Goal: Task Accomplishment & Management: Manage account settings

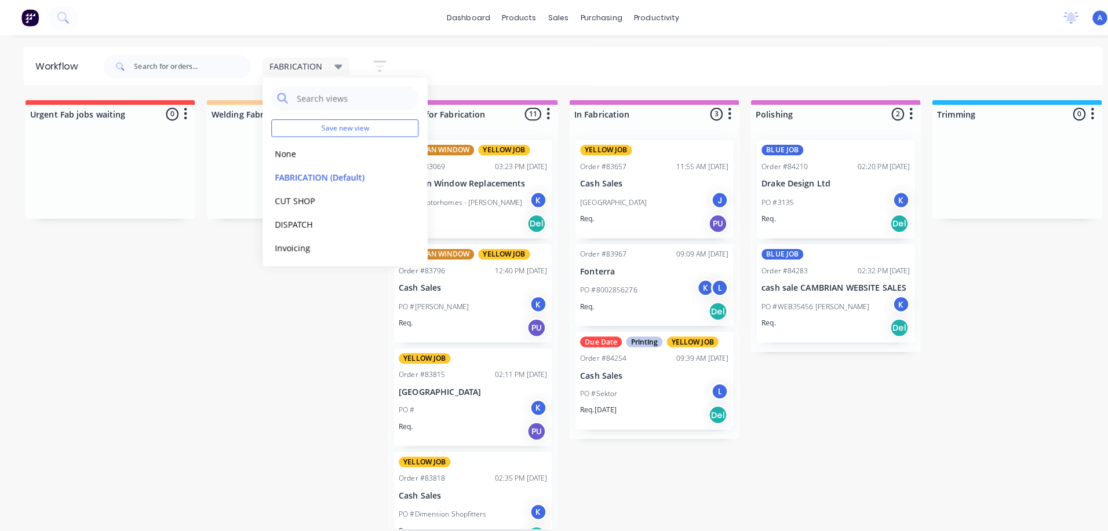
scroll to position [723, 0]
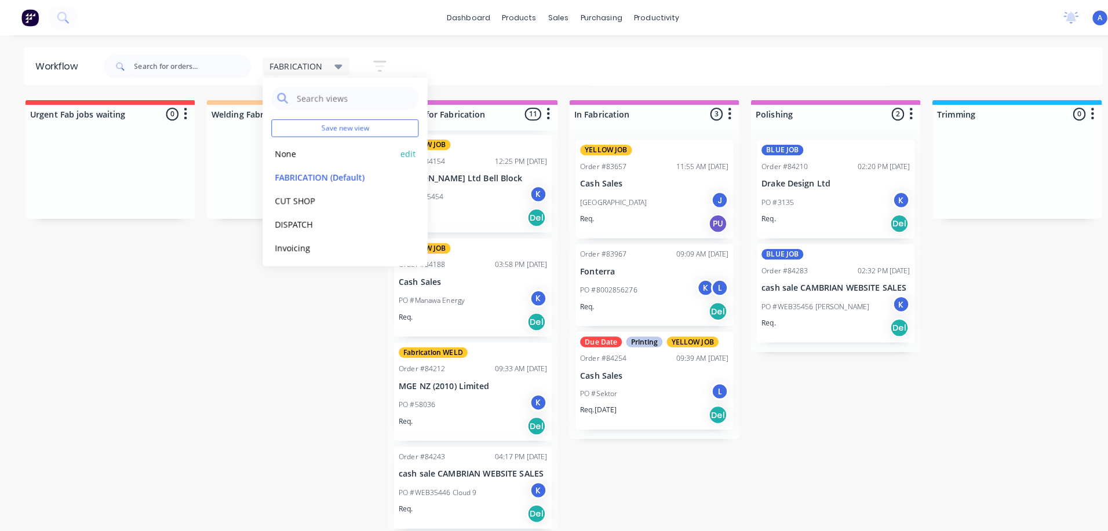
click at [290, 154] on button "None" at bounding box center [328, 151] width 123 height 13
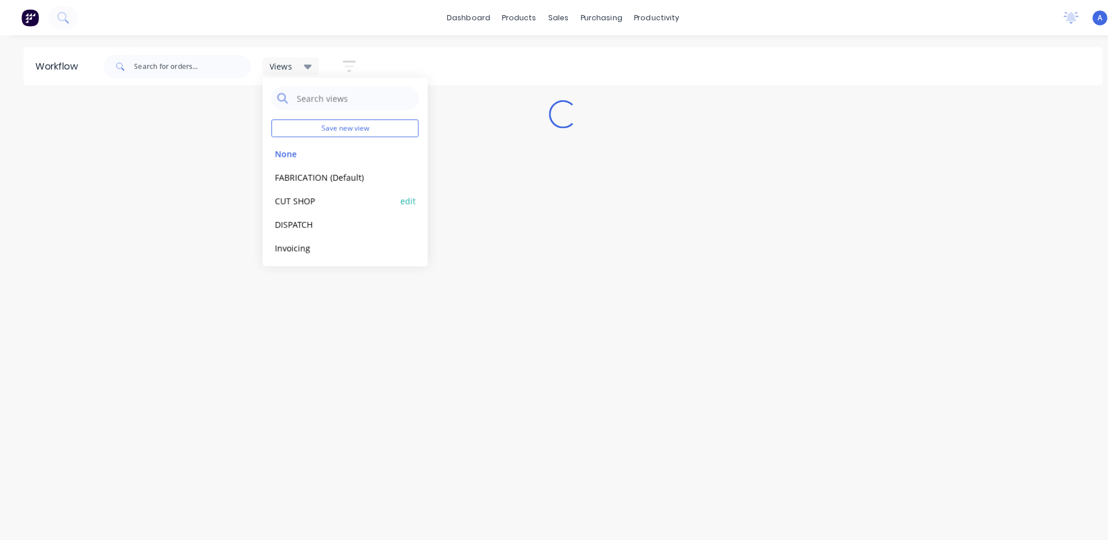
click at [301, 199] on button "CUT SHOP" at bounding box center [328, 197] width 123 height 13
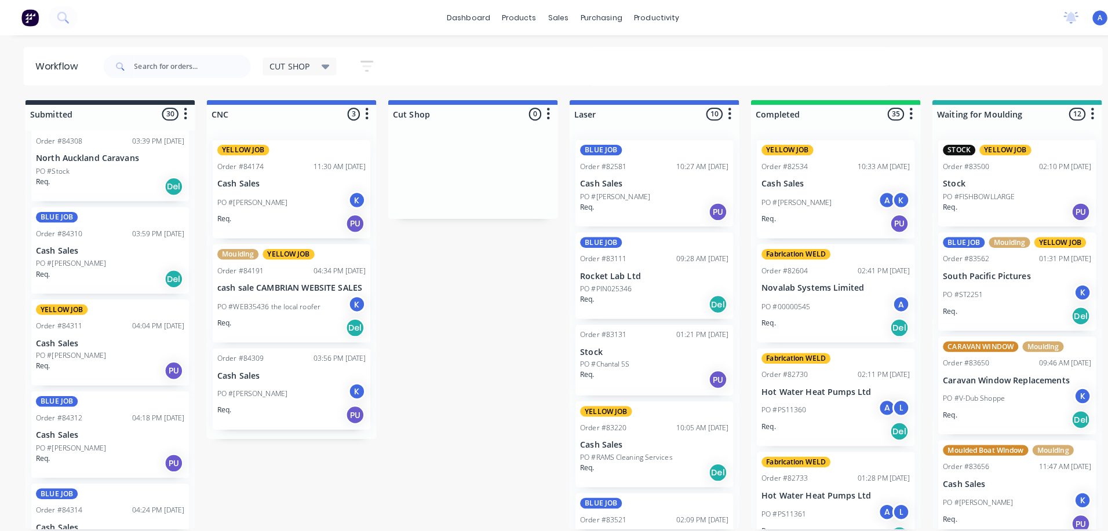
scroll to position [2350, 0]
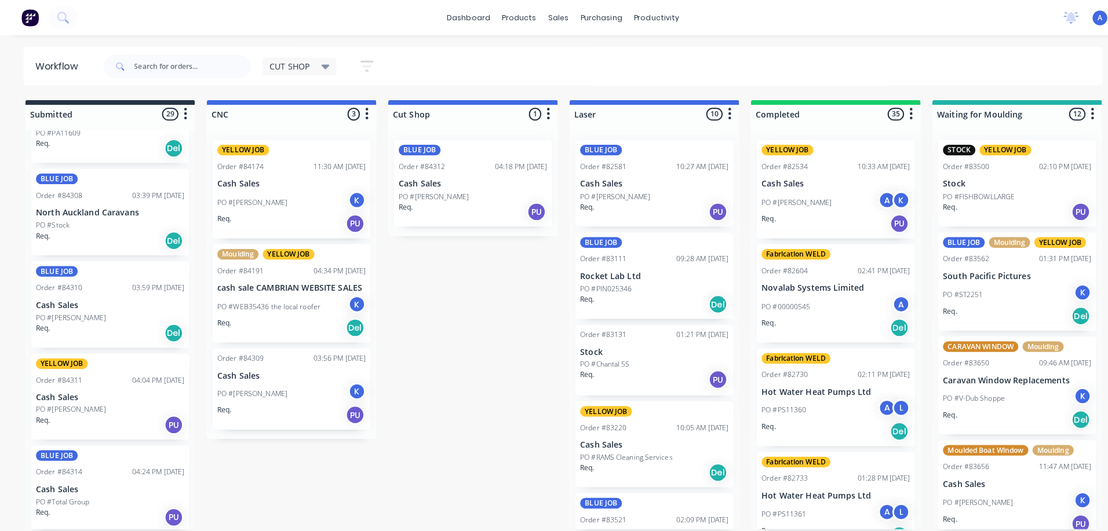
click at [95, 314] on div "PO #[PERSON_NAME]" at bounding box center [108, 313] width 146 height 10
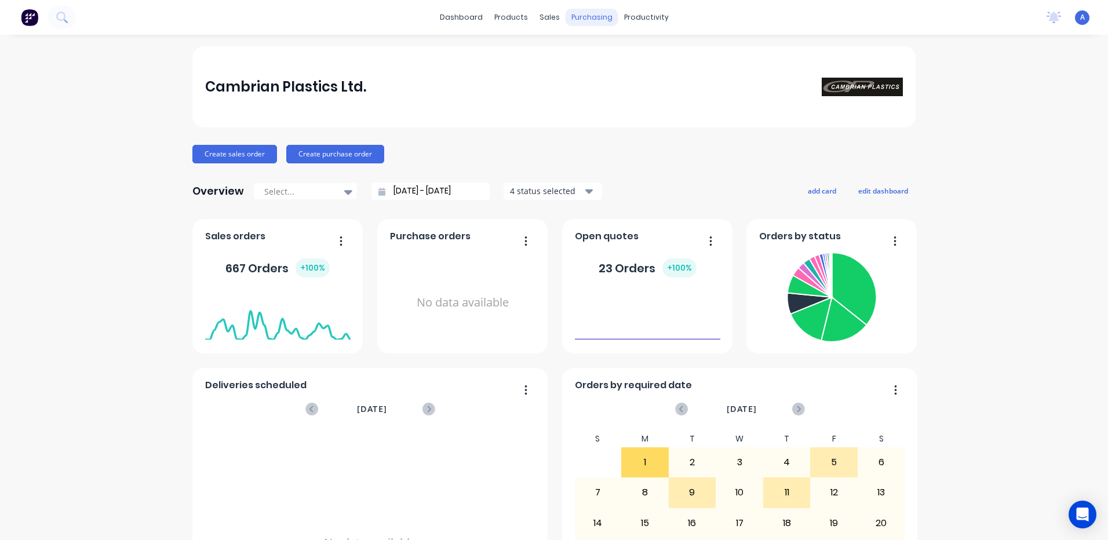
click at [588, 19] on div "purchasing" at bounding box center [592, 17] width 53 height 17
click at [648, 17] on div "productivity" at bounding box center [646, 17] width 56 height 17
click at [662, 59] on div "Workflow" at bounding box center [662, 55] width 35 height 10
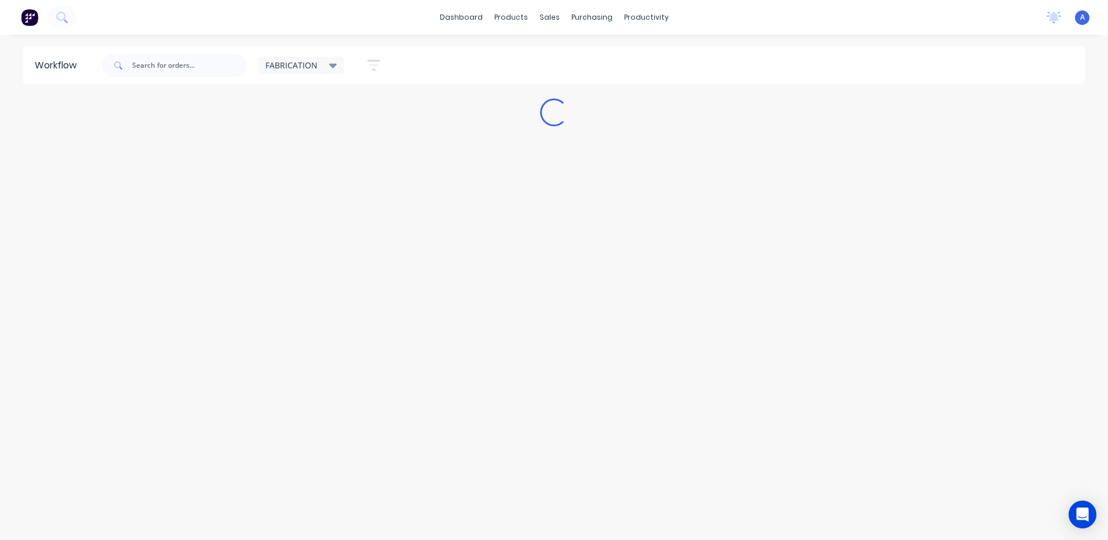
click at [311, 69] on span "FABRICATION" at bounding box center [291, 65] width 52 height 12
click at [304, 194] on button "CUT SHOP" at bounding box center [328, 197] width 123 height 13
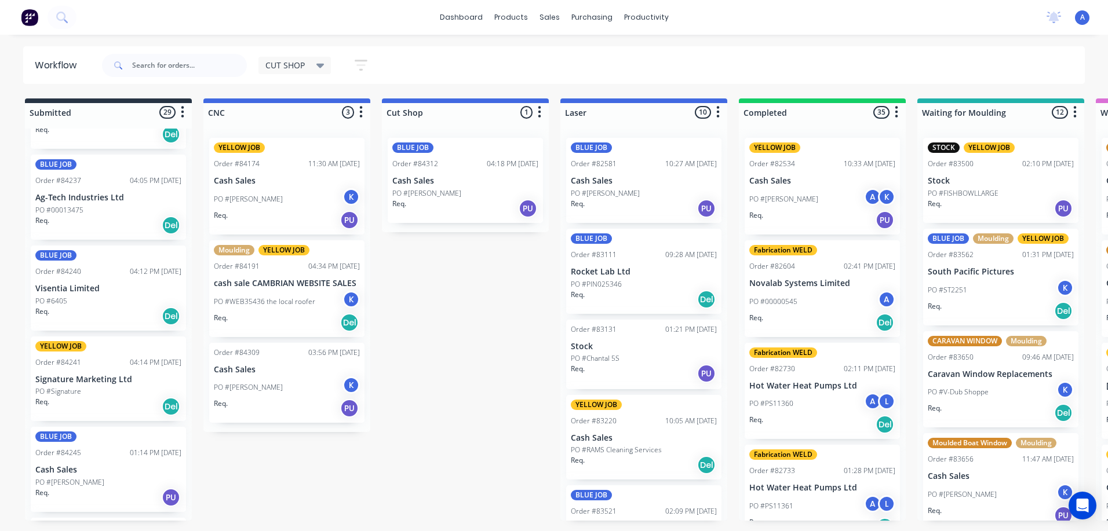
scroll to position [453, 0]
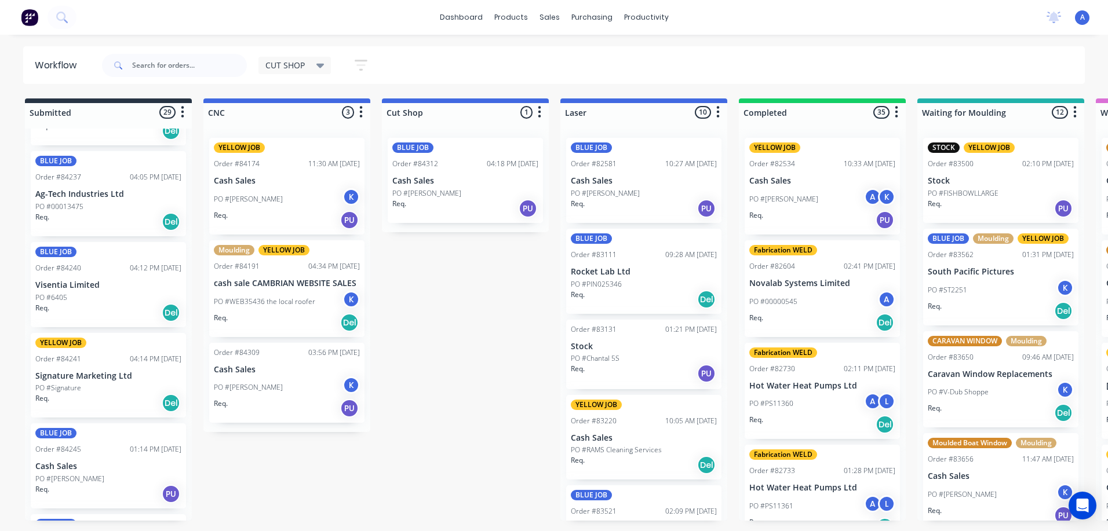
click at [102, 384] on div "PO #Signature" at bounding box center [108, 388] width 146 height 10
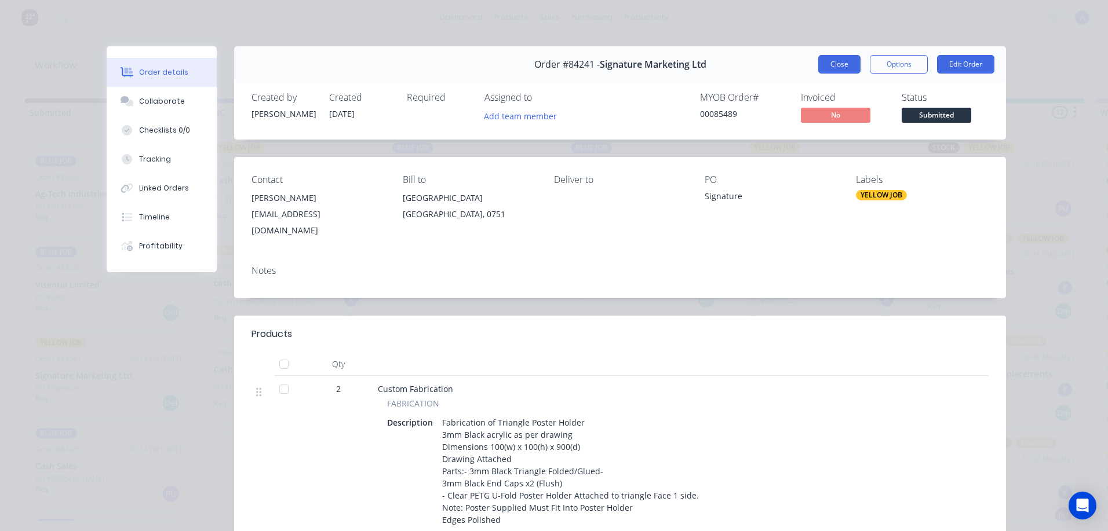
click at [832, 71] on button "Close" at bounding box center [839, 64] width 42 height 19
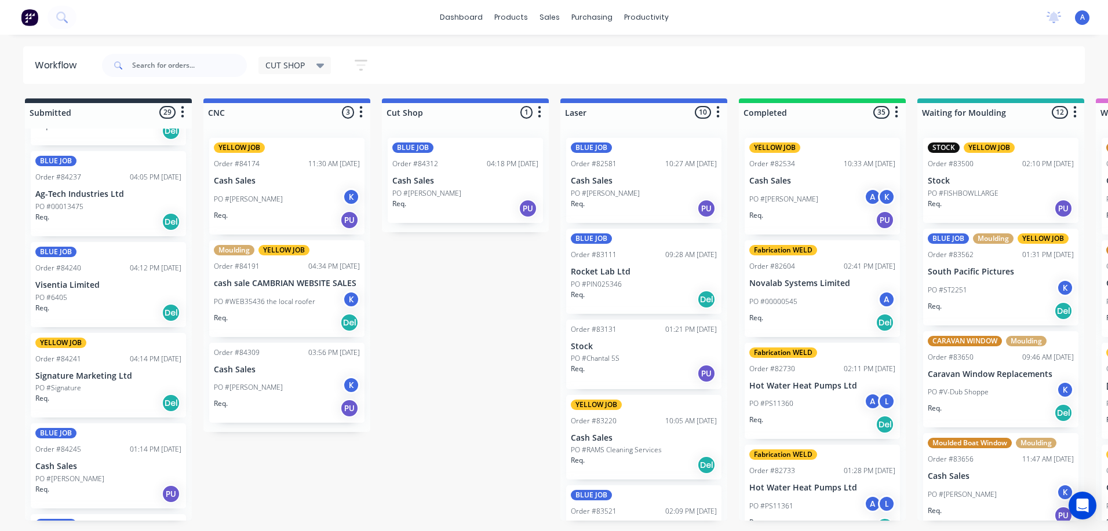
click at [456, 187] on div "BLUE JOB Order #84312 04:18 PM 01/09/25 Cash Sales PO #Andy Higginbotham Req. PU" at bounding box center [465, 180] width 155 height 85
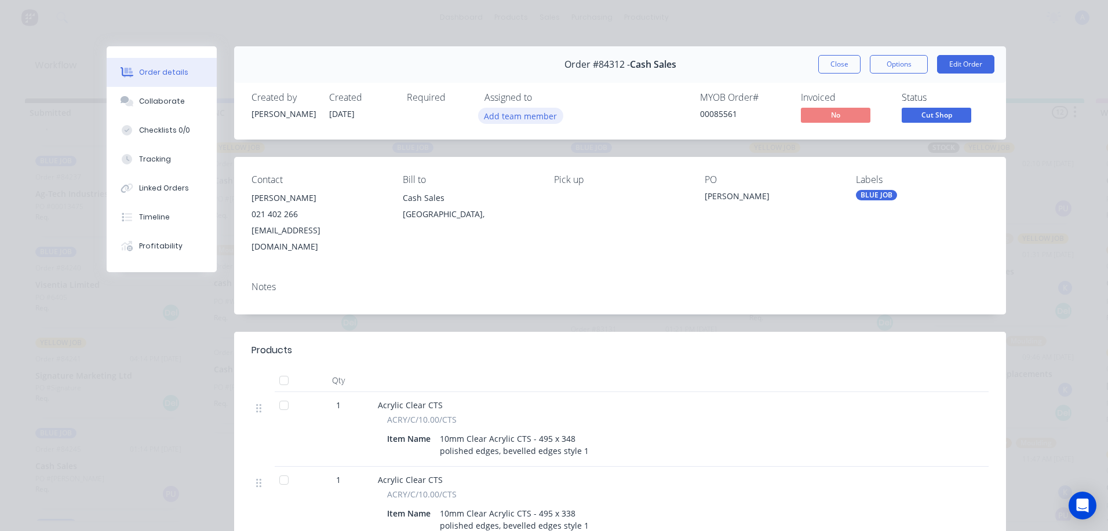
click at [508, 121] on button "Add team member" at bounding box center [520, 116] width 85 height 16
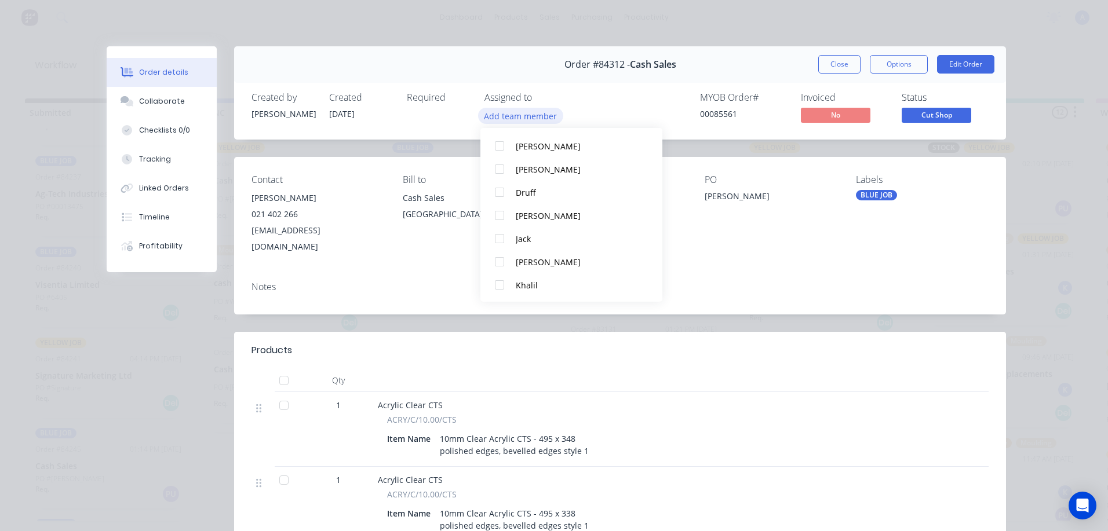
scroll to position [77, 0]
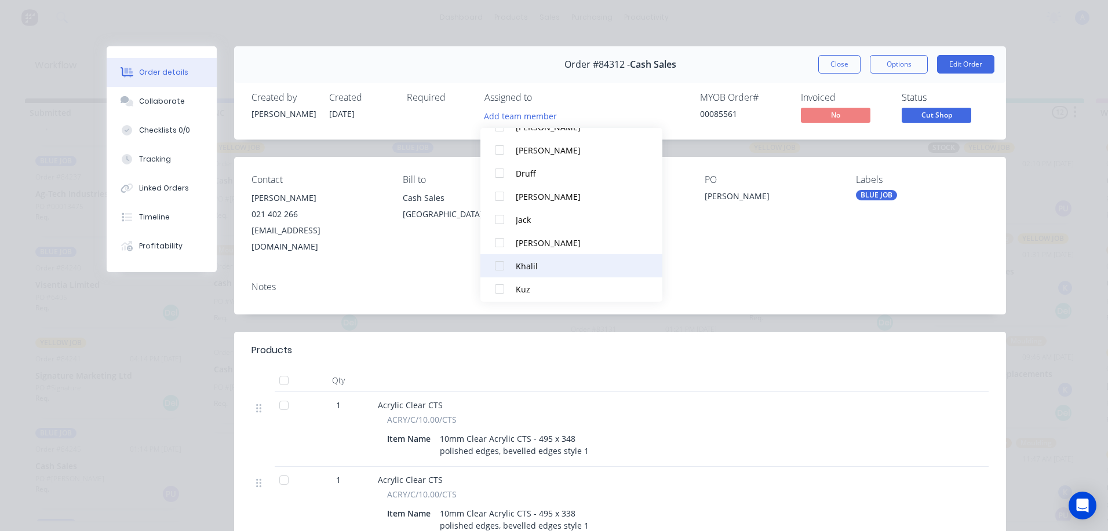
click at [525, 276] on button "Khalil" at bounding box center [571, 265] width 182 height 23
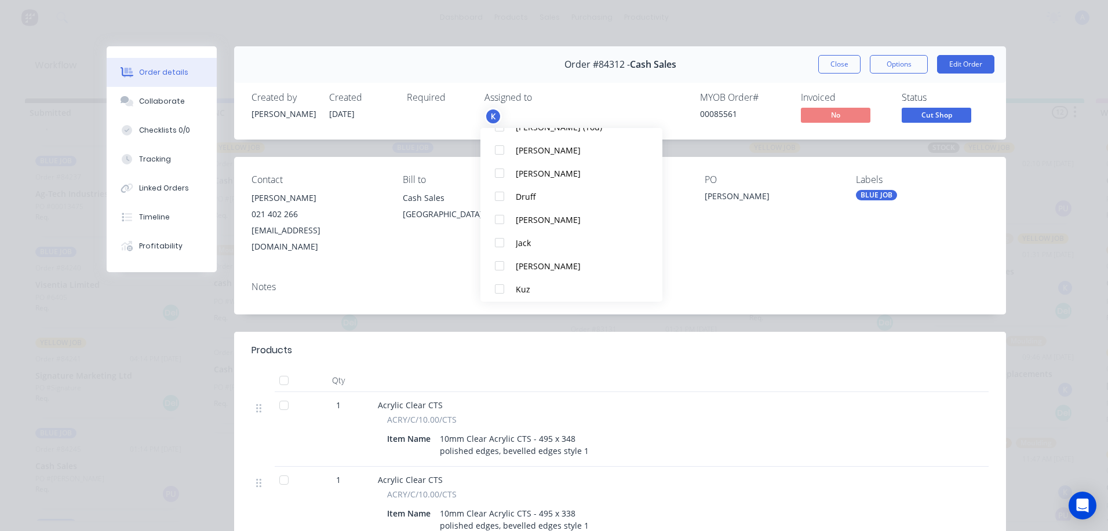
scroll to position [0, 0]
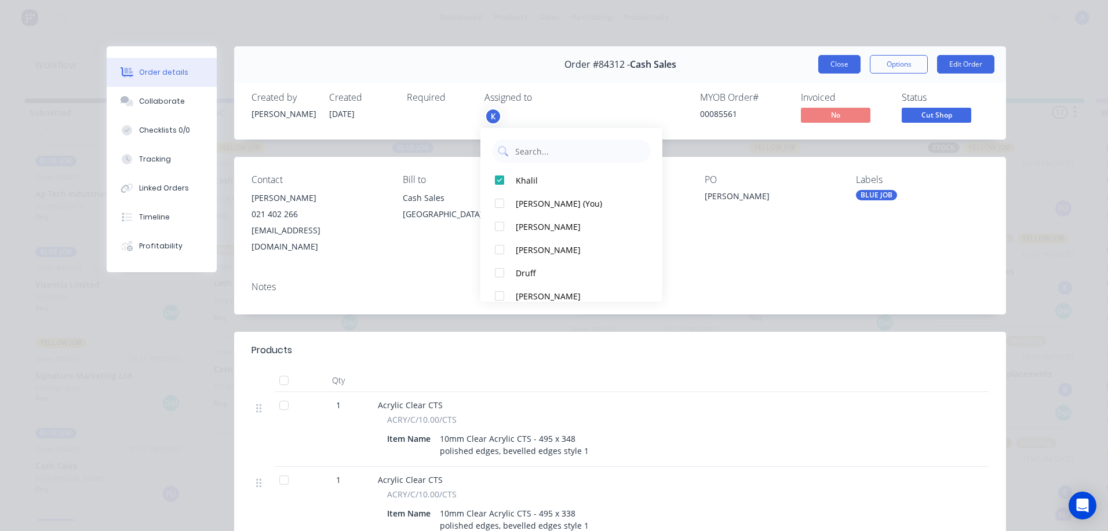
click at [835, 64] on button "Close" at bounding box center [839, 64] width 42 height 19
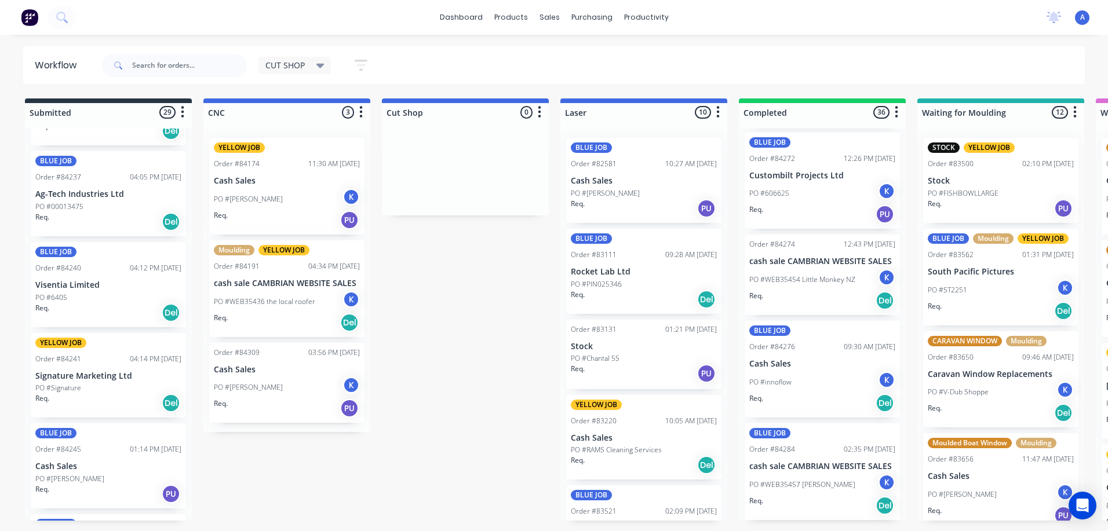
scroll to position [2723, 0]
click at [166, 65] on input "text" at bounding box center [189, 65] width 115 height 23
type input "84312"
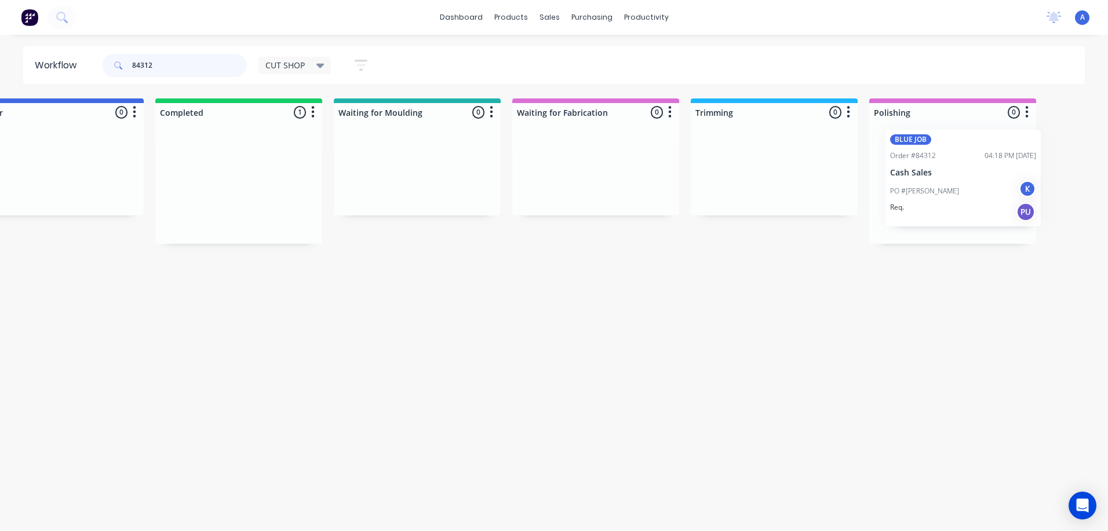
scroll to position [0, 611]
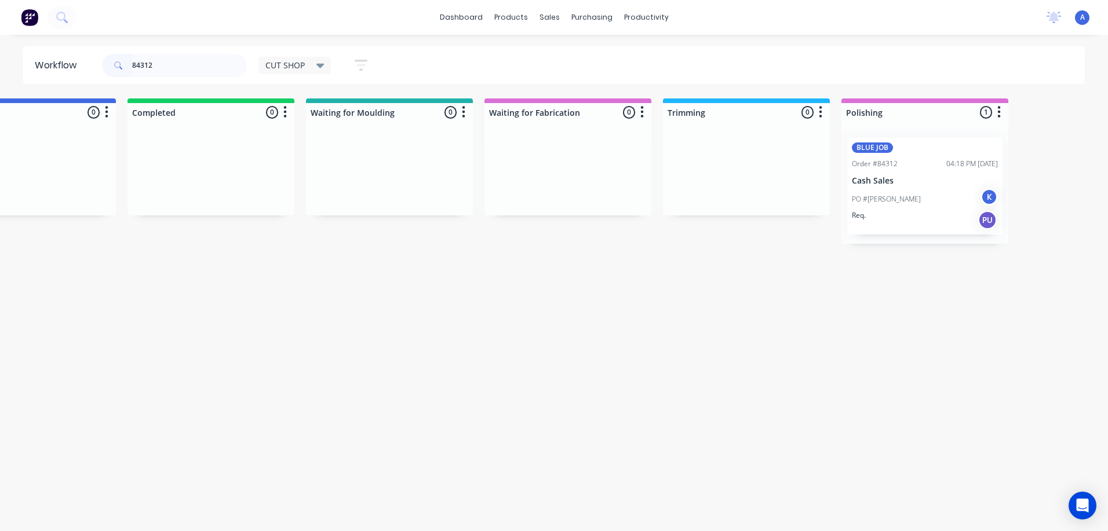
click at [312, 61] on div "CUT SHOP" at bounding box center [294, 65] width 59 height 10
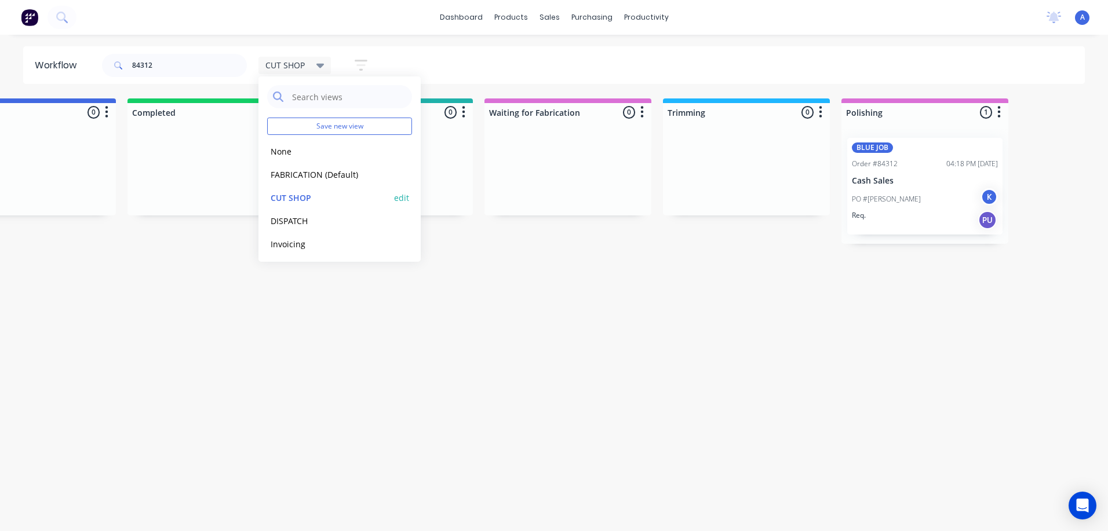
click at [290, 198] on button "CUT SHOP" at bounding box center [328, 197] width 123 height 13
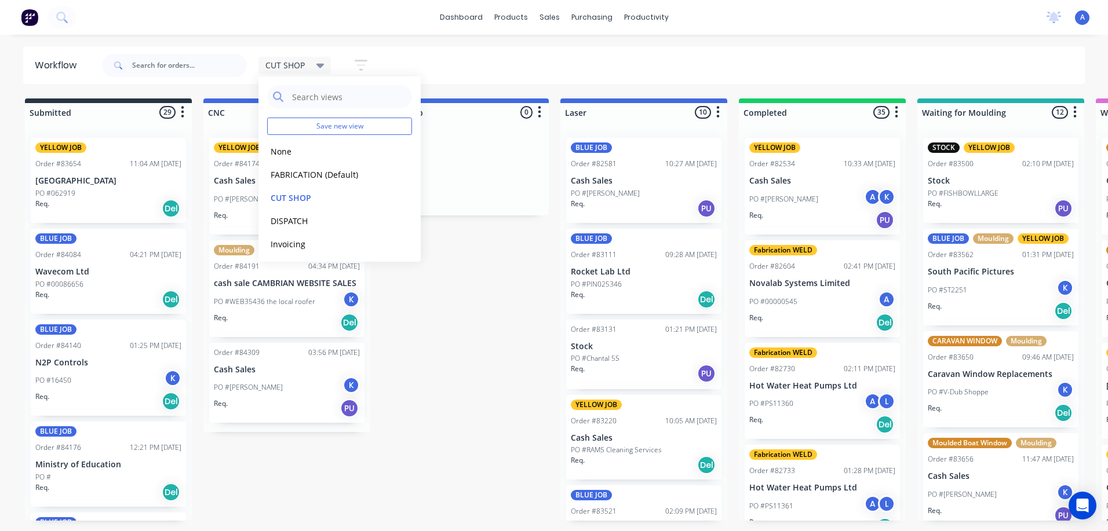
click at [321, 65] on icon at bounding box center [320, 66] width 8 height 5
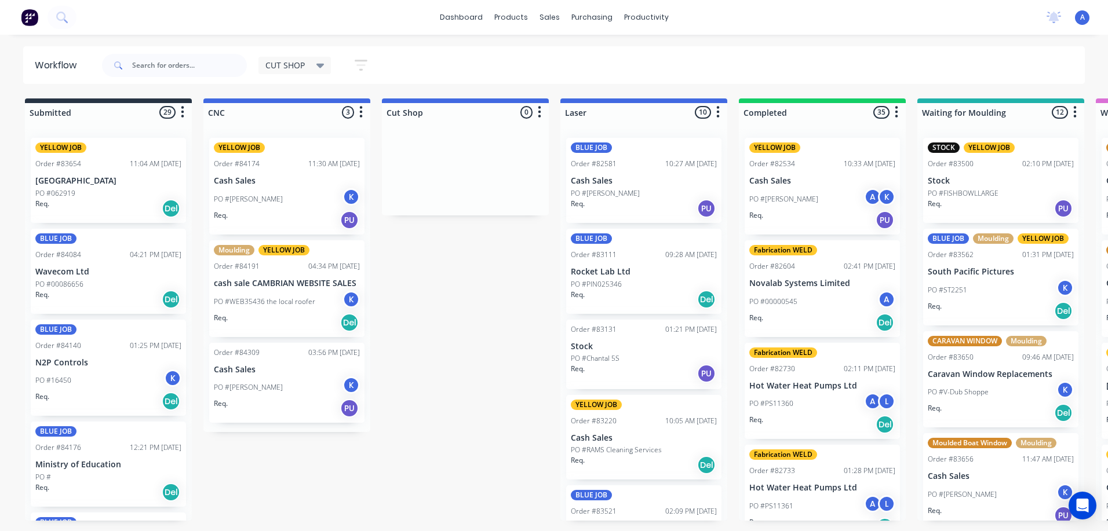
click at [321, 65] on icon at bounding box center [320, 66] width 8 height 5
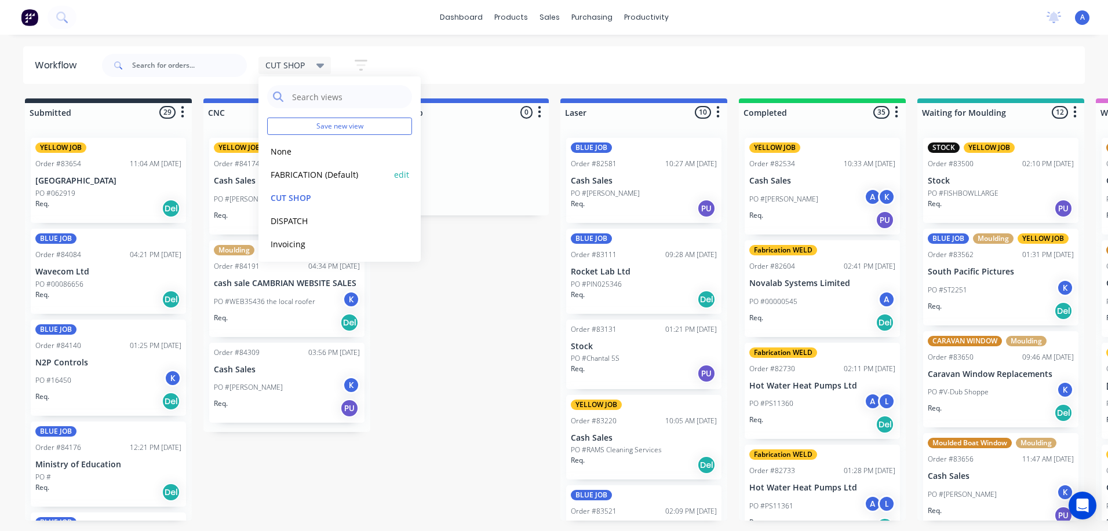
click at [329, 176] on button "FABRICATION (Default)" at bounding box center [328, 174] width 123 height 13
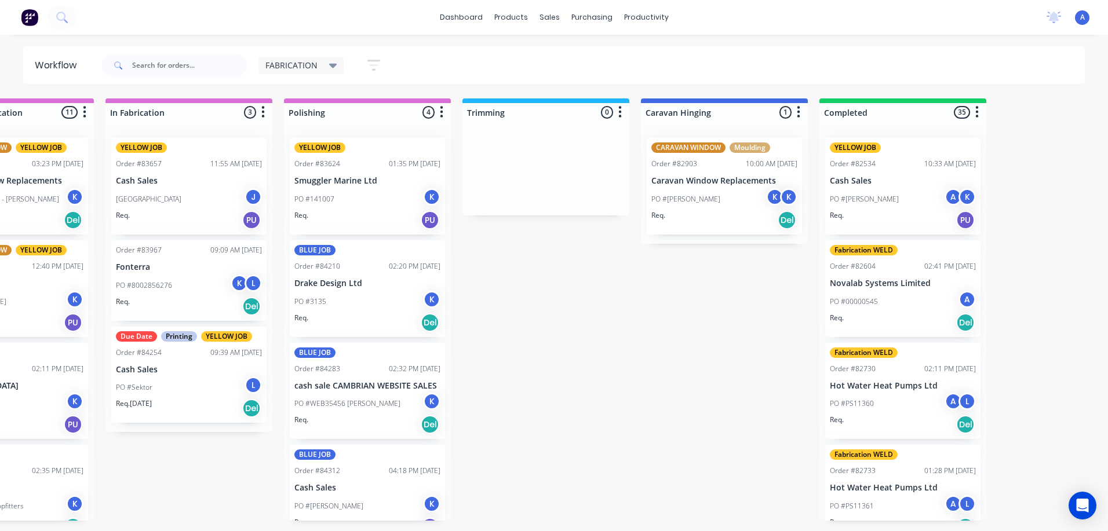
scroll to position [0, 456]
click at [367, 393] on div "PO #WEB35456 Jerry Bezencon K" at bounding box center [366, 404] width 146 height 22
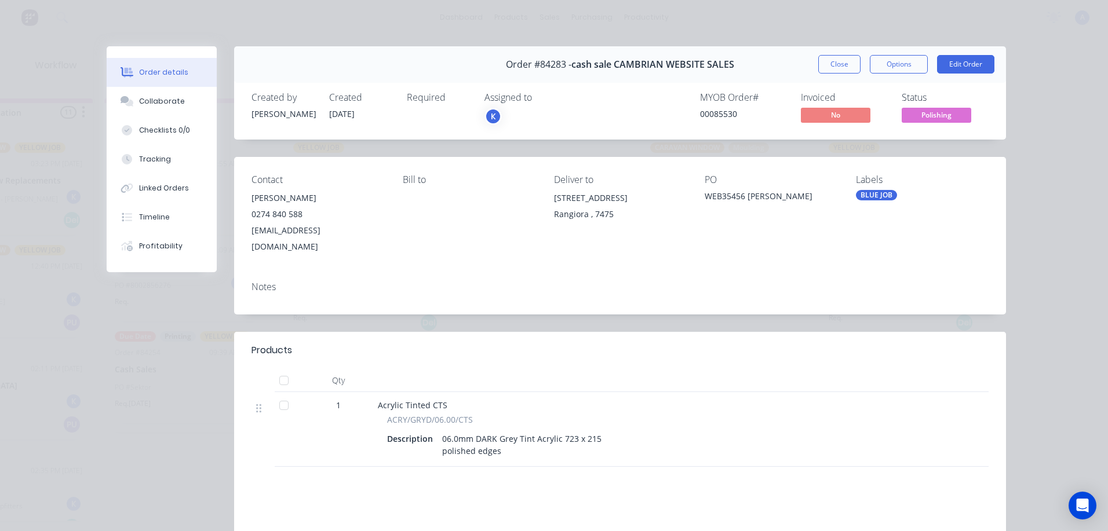
click at [944, 118] on span "Polishing" at bounding box center [937, 115] width 70 height 14
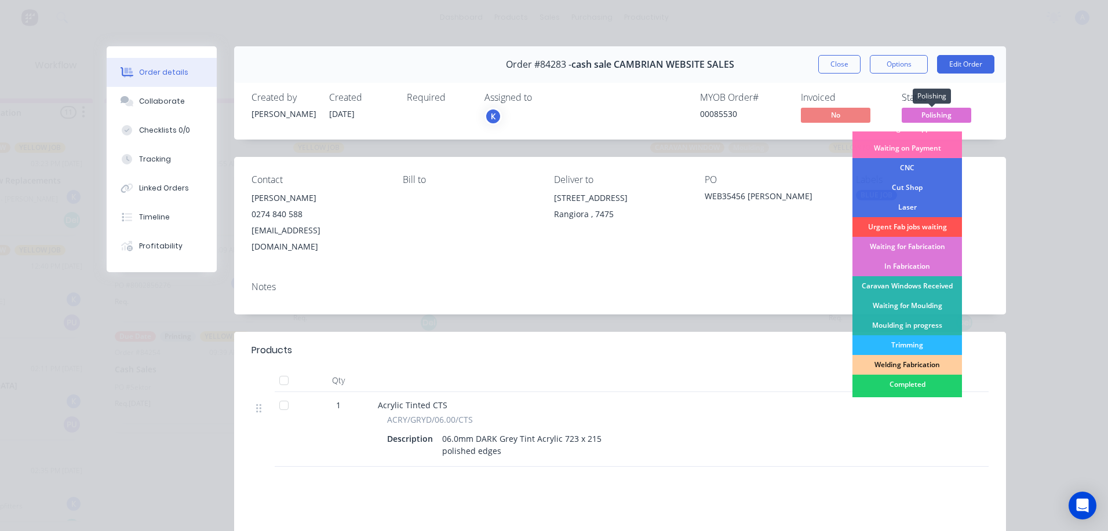
scroll to position [65, 0]
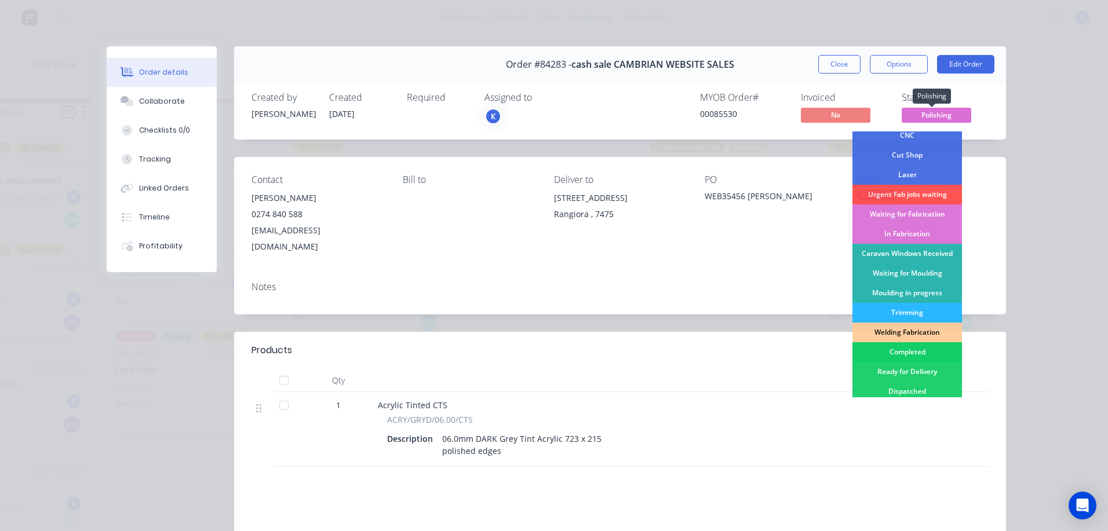
click at [910, 350] on div "Completed" at bounding box center [908, 353] width 110 height 20
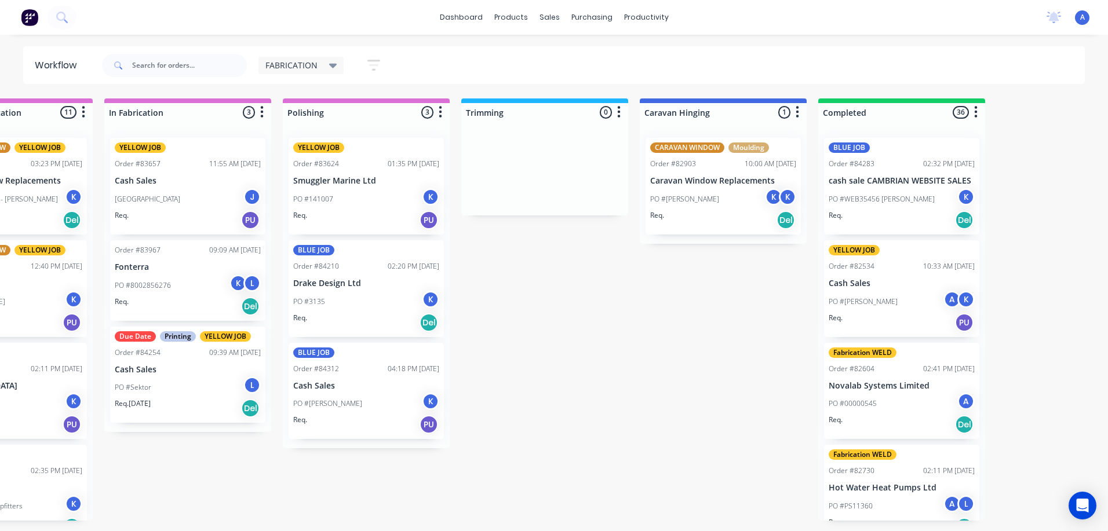
click at [310, 64] on span "FABRICATION" at bounding box center [291, 65] width 52 height 12
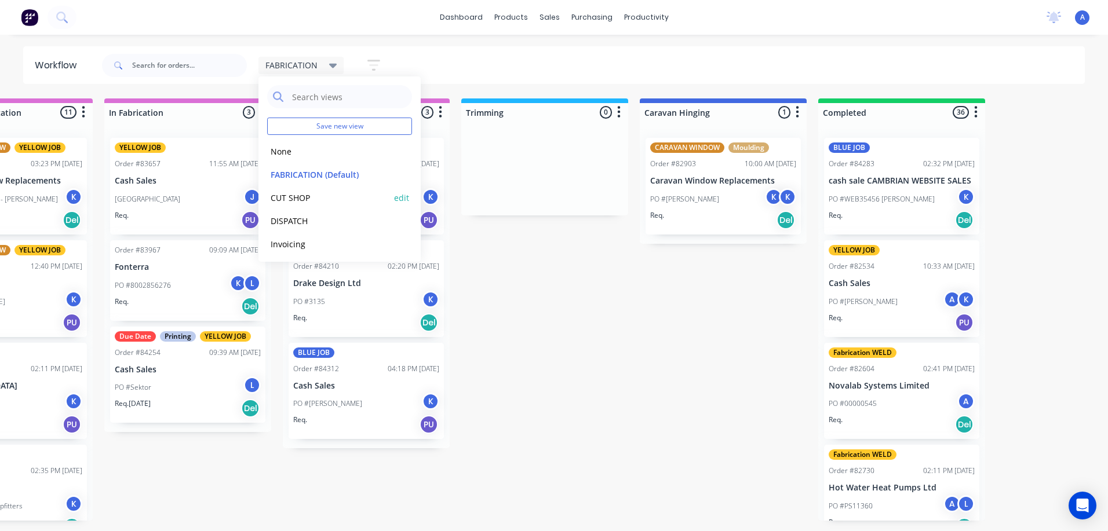
click at [305, 203] on button "CUT SHOP" at bounding box center [328, 197] width 123 height 13
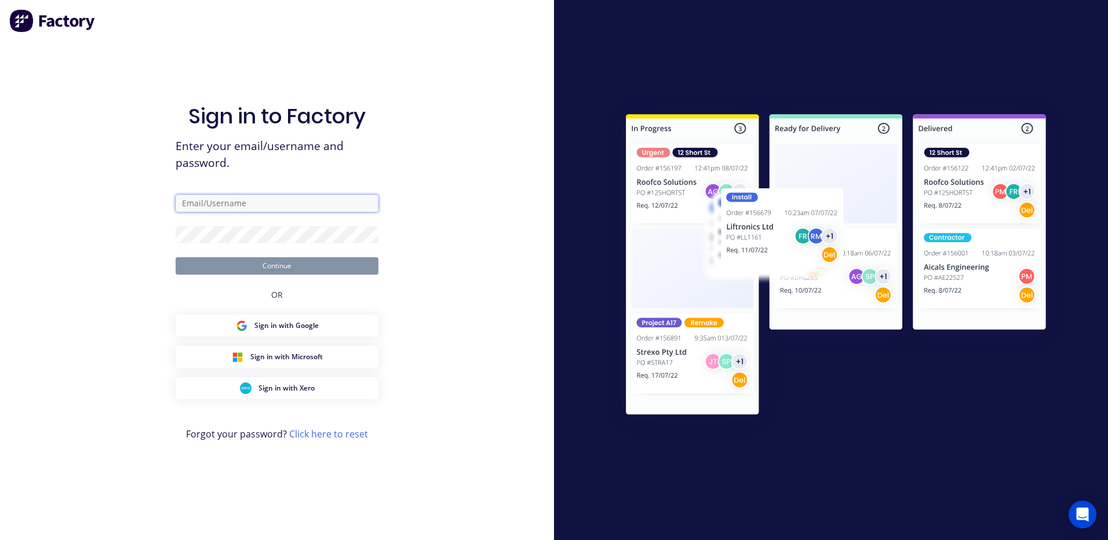
type input "fabrication@cambrianplastics.co.nz"
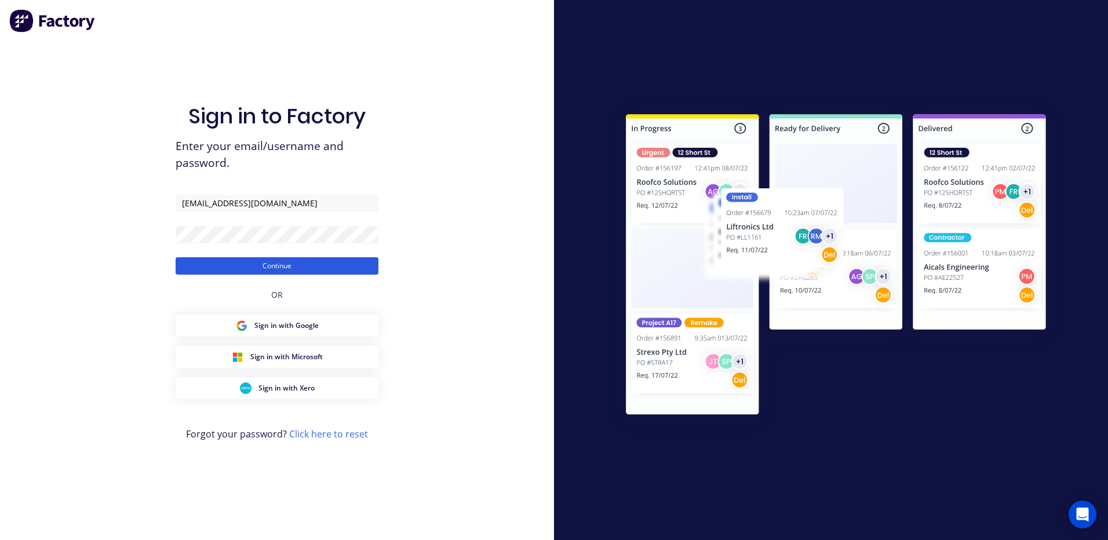
click at [308, 274] on button "Continue" at bounding box center [277, 265] width 203 height 17
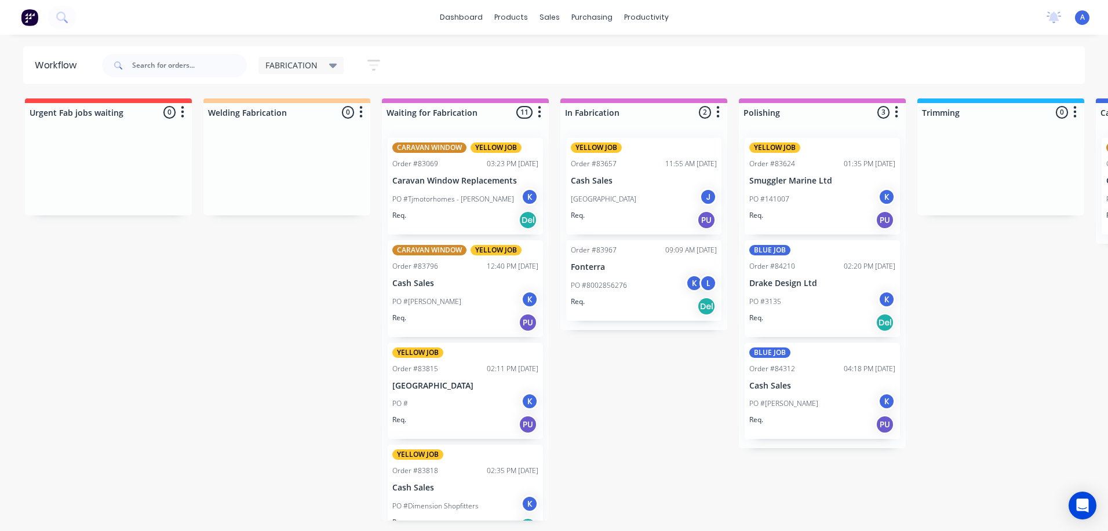
click at [326, 57] on div "FABRICATION" at bounding box center [301, 65] width 86 height 17
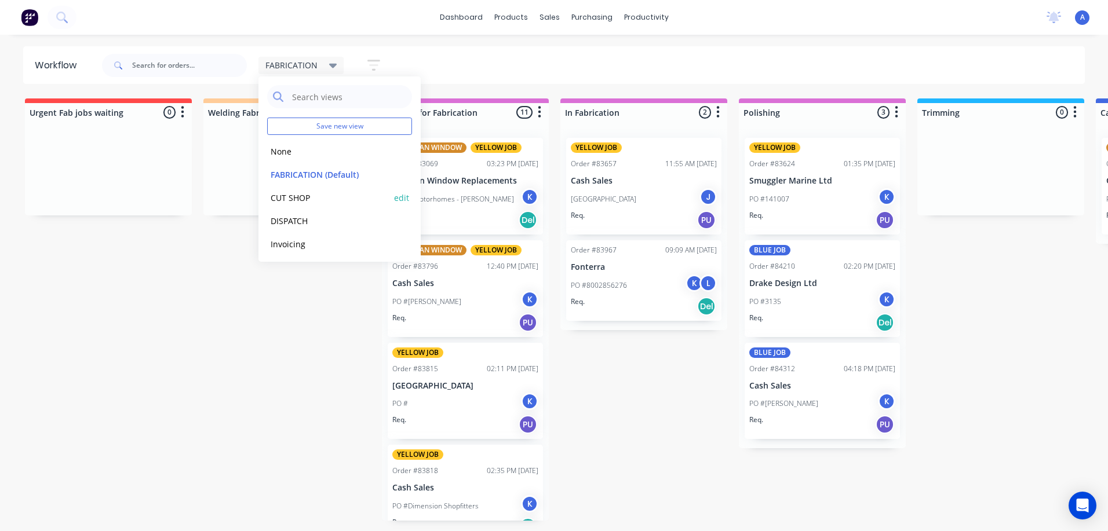
click at [303, 201] on button "CUT SHOP" at bounding box center [328, 197] width 123 height 13
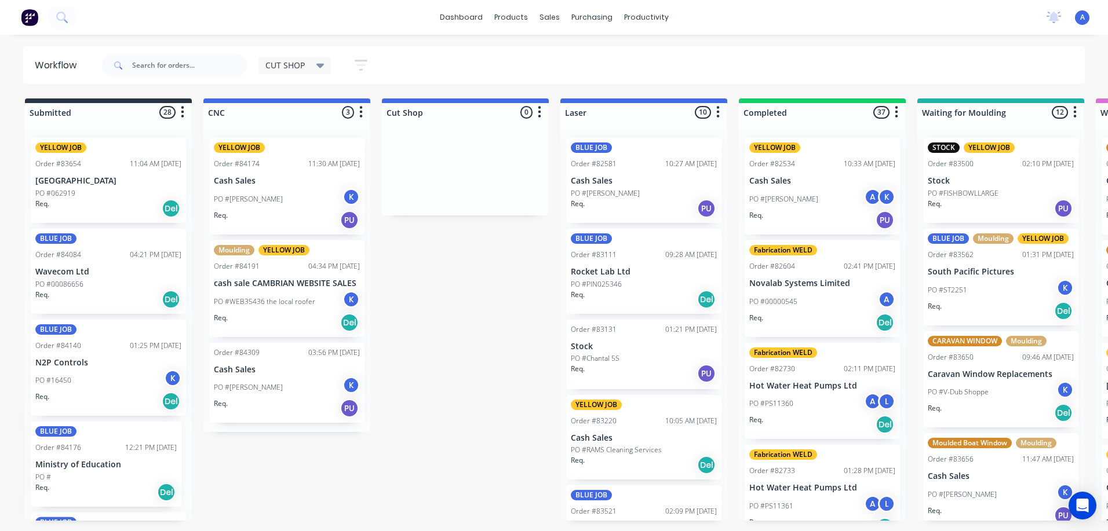
scroll to position [1, 0]
click at [115, 471] on div "BLUE JOB Order #84176 12:21 PM 26/08/25 Ministry of Education PO # Req. Del" at bounding box center [108, 463] width 155 height 85
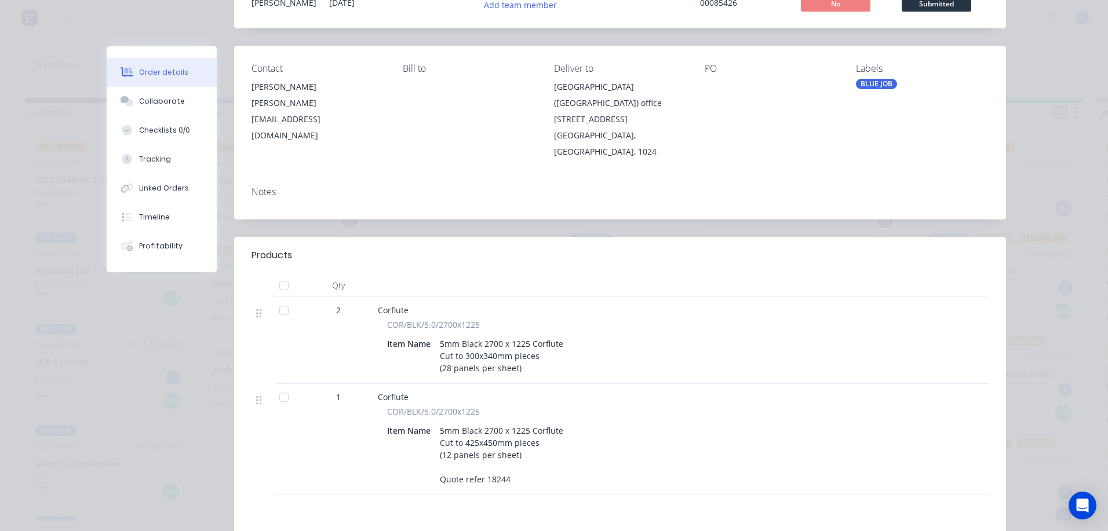
scroll to position [0, 0]
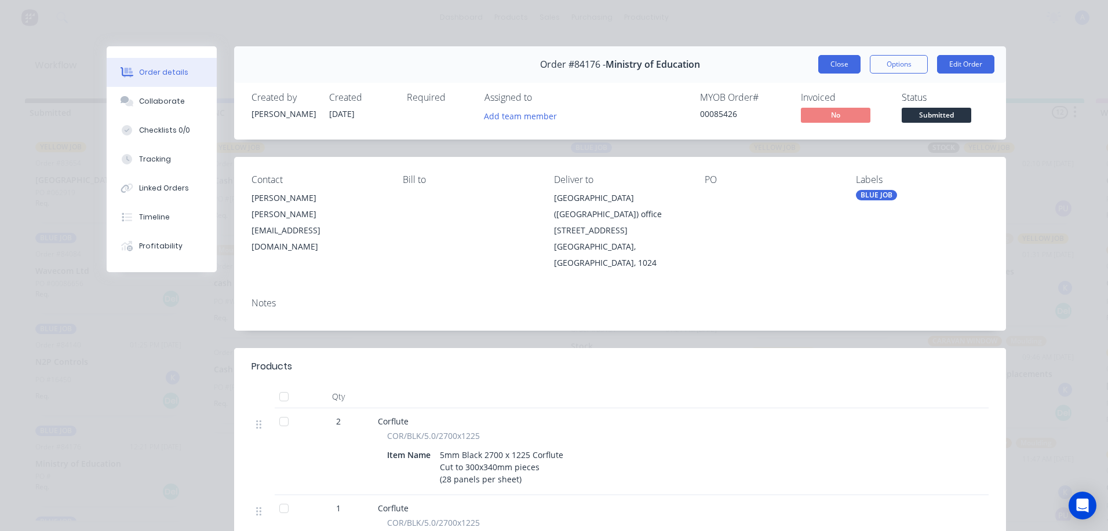
click at [818, 61] on button "Close" at bounding box center [839, 64] width 42 height 19
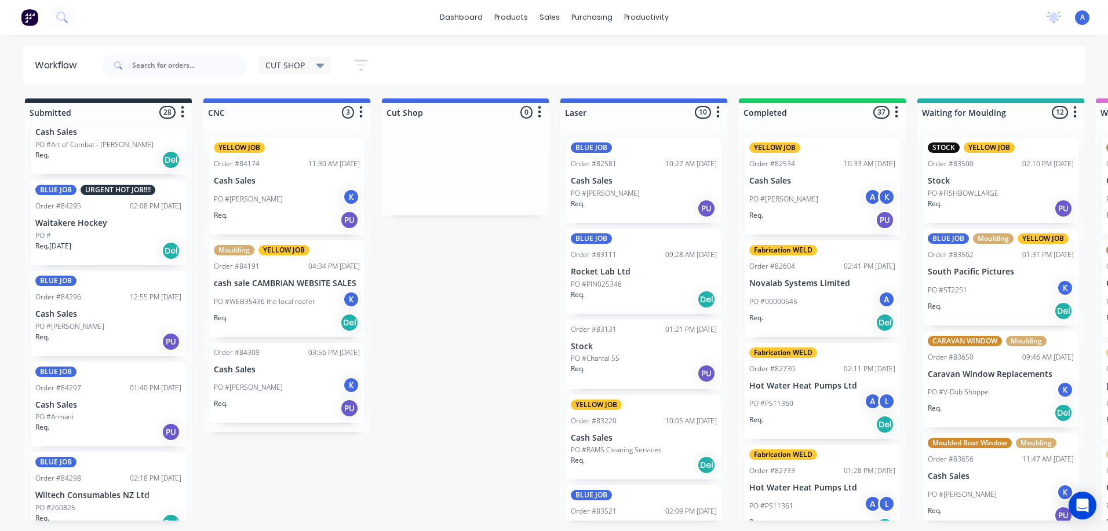
scroll to position [1335, 0]
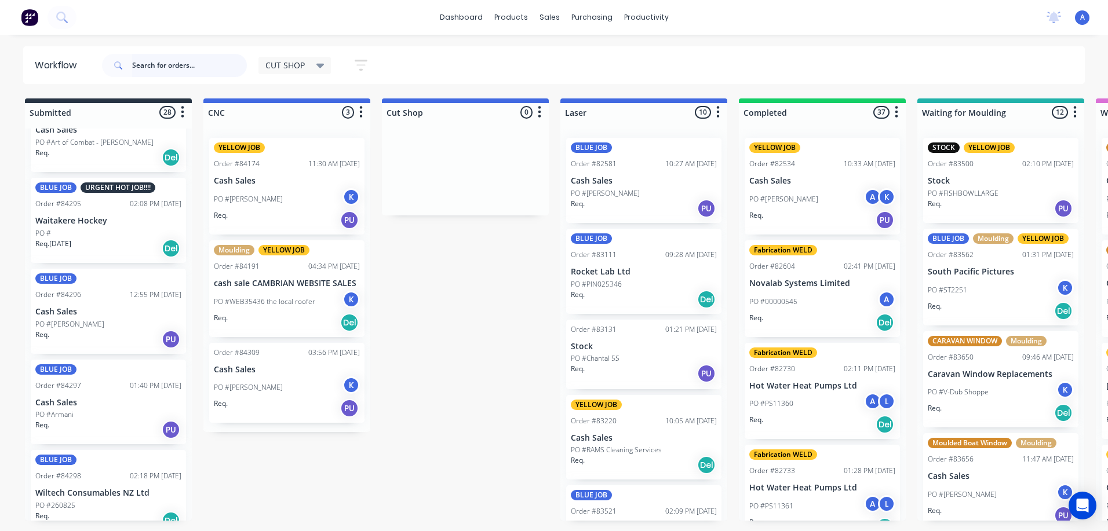
click at [164, 68] on input "text" at bounding box center [189, 65] width 115 height 23
